Goal: Browse casually: Explore the website without a specific task or goal

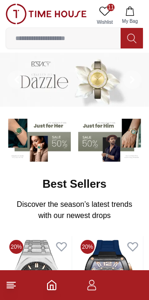
click at [47, 82] on img at bounding box center [74, 80] width 149 height 54
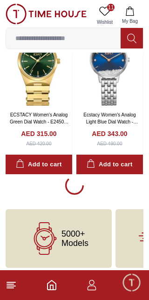
scroll to position [1745, 0]
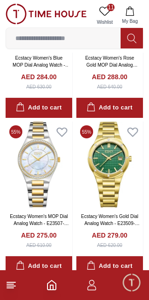
scroll to position [2589, 0]
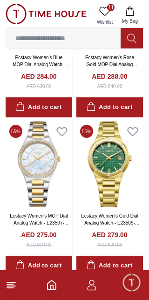
click at [105, 9] on icon at bounding box center [104, 11] width 11 height 11
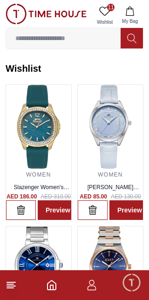
click at [34, 124] on img at bounding box center [38, 127] width 65 height 84
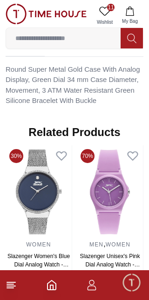
scroll to position [733, 0]
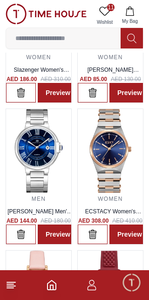
scroll to position [117, 0]
click at [107, 153] on img at bounding box center [110, 151] width 65 height 84
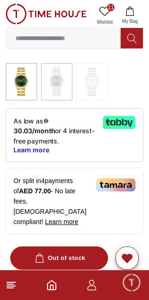
scroll to position [259, 0]
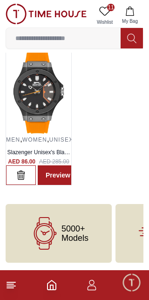
scroll to position [117, 0]
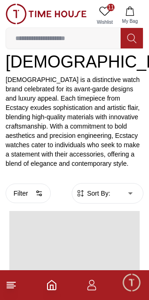
scroll to position [1877, 0]
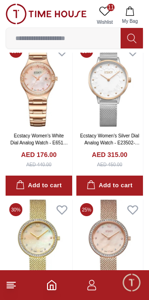
click at [110, 5] on span "11" at bounding box center [110, 7] width 7 height 7
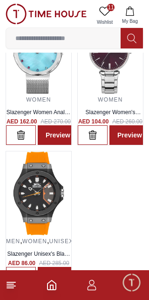
scroll to position [754, 0]
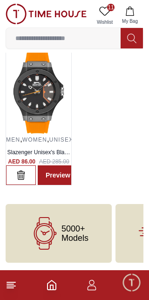
click at [30, 84] on img at bounding box center [38, 92] width 65 height 84
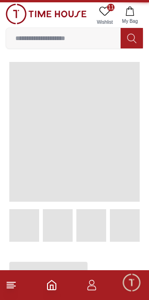
click at [30, 84] on span at bounding box center [74, 132] width 131 height 140
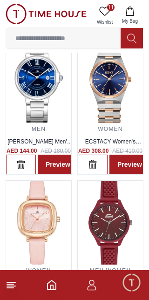
scroll to position [754, 0]
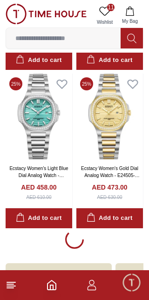
scroll to position [4862, 0]
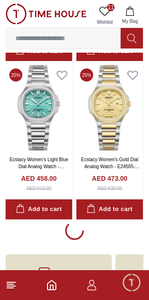
click at [110, 8] on span "11" at bounding box center [110, 7] width 7 height 7
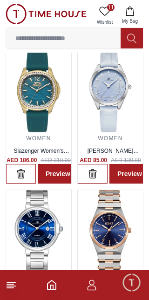
scroll to position [37, 0]
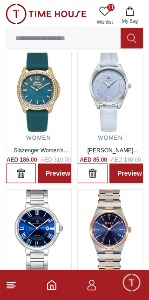
click at [31, 97] on img at bounding box center [38, 90] width 65 height 84
click at [41, 95] on img at bounding box center [38, 90] width 65 height 84
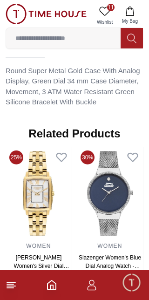
scroll to position [725, 0]
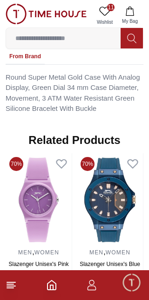
click at [81, 160] on img at bounding box center [110, 199] width 66 height 93
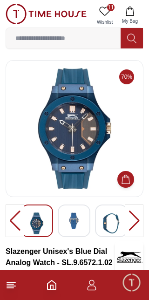
click at [79, 220] on img at bounding box center [74, 221] width 17 height 17
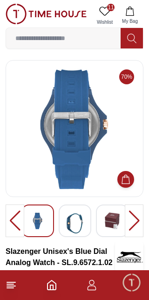
click at [81, 223] on img at bounding box center [75, 224] width 17 height 22
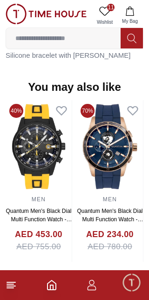
scroll to position [37, 0]
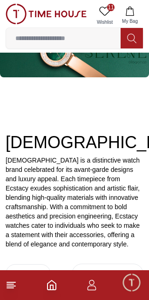
scroll to position [1877, 0]
